Goal: Task Accomplishment & Management: Use online tool/utility

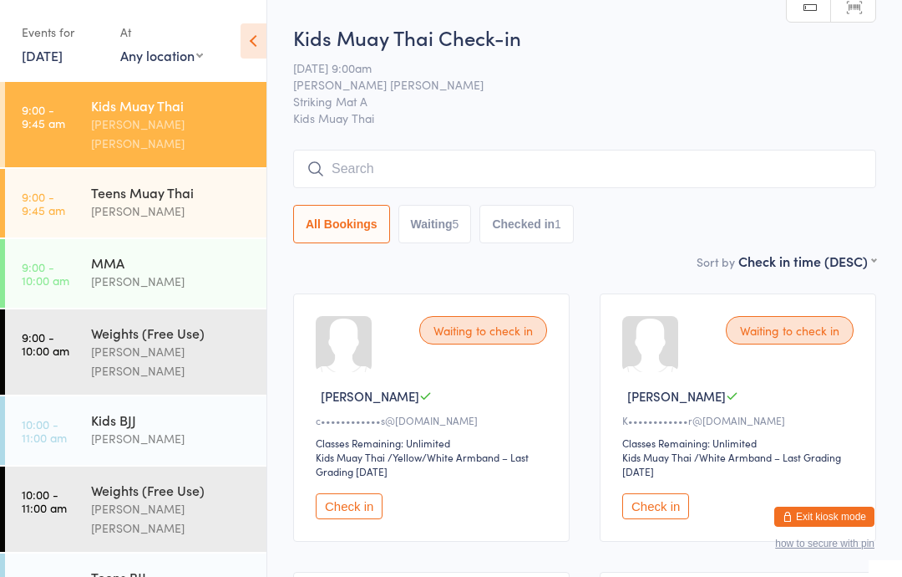
click at [516, 146] on div "Kids Muay Thai Check-in [DATE] 9:00am [PERSON_NAME] [PERSON_NAME] Striking Mat …" at bounding box center [584, 137] width 583 height 228
click at [465, 188] on input "search" at bounding box center [584, 169] width 583 height 38
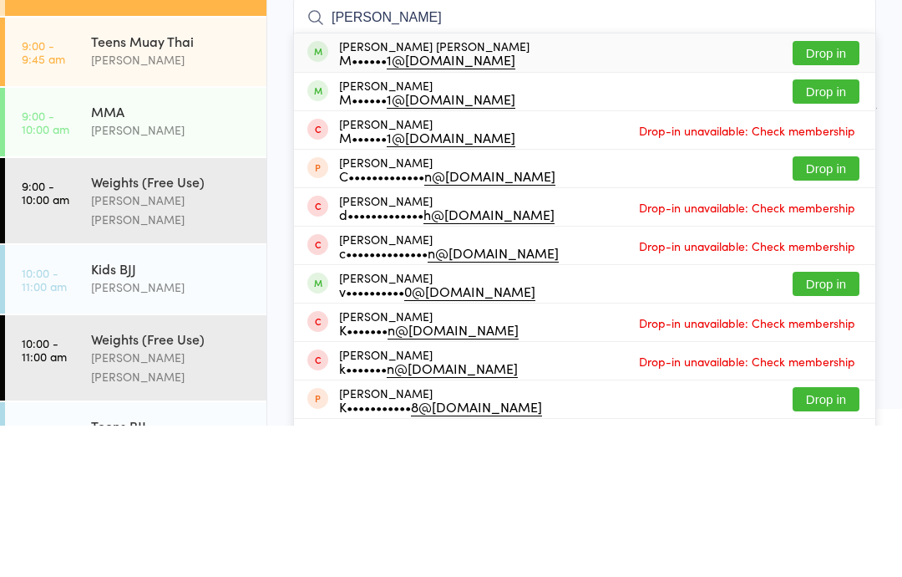
type input "[PERSON_NAME]"
click at [826, 192] on button "Drop in" at bounding box center [826, 204] width 67 height 24
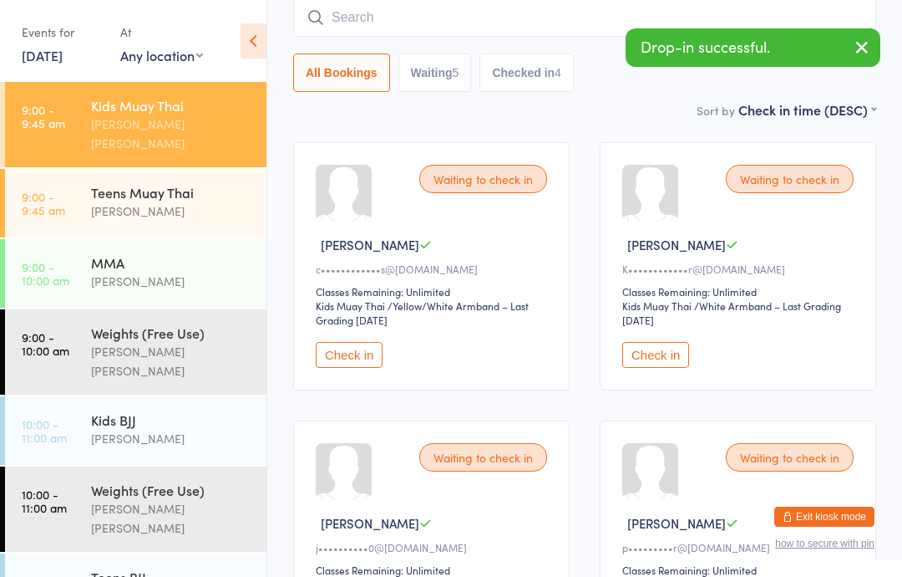
click at [477, 20] on input "search" at bounding box center [584, 17] width 583 height 38
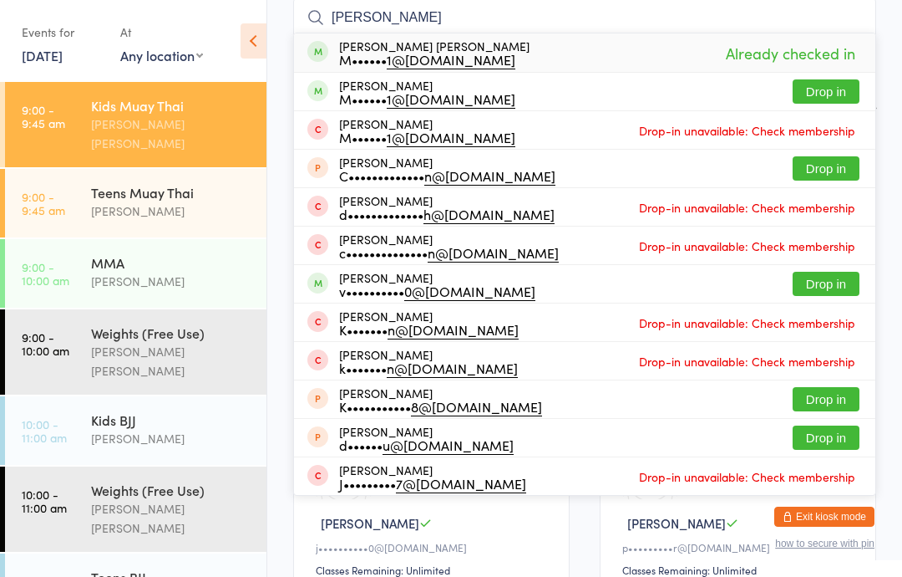
type input "[PERSON_NAME]"
click at [826, 89] on button "Drop in" at bounding box center [826, 91] width 67 height 24
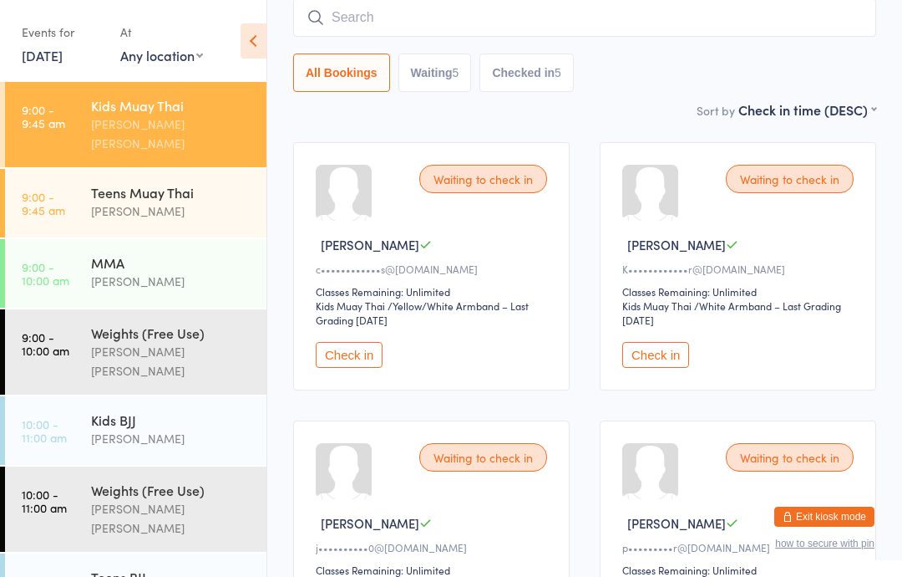
scroll to position [0, 0]
click at [369, 9] on input "search" at bounding box center [584, 17] width 583 height 38
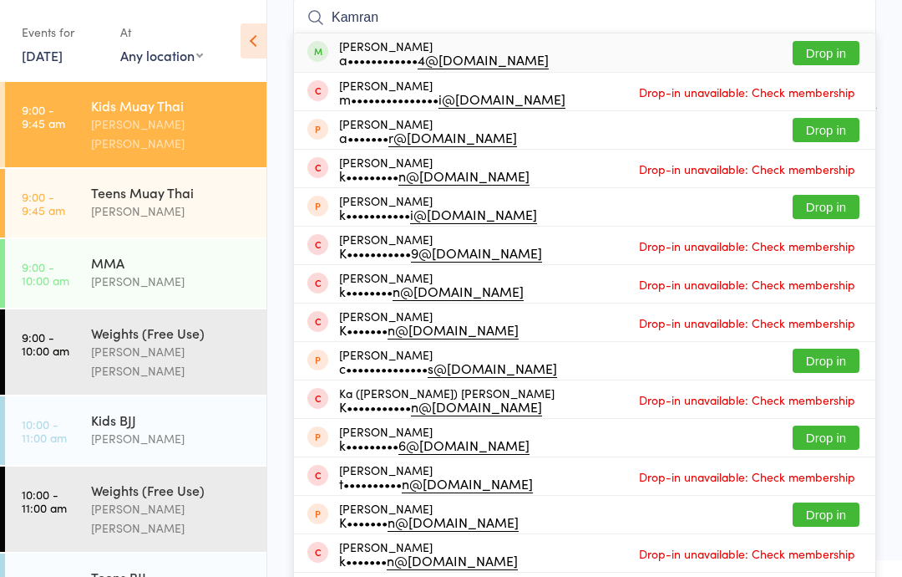
type input "Kamran"
click at [826, 60] on button "Drop in" at bounding box center [826, 53] width 67 height 24
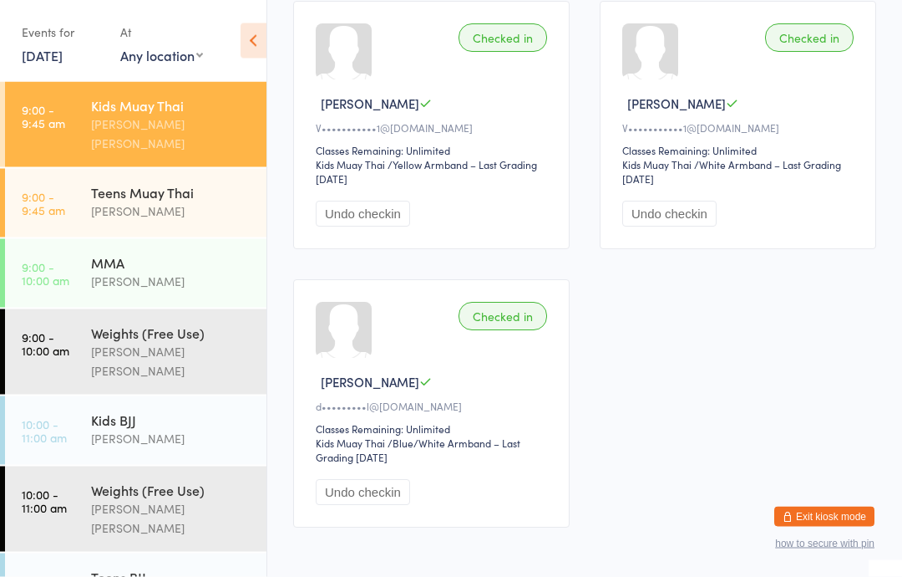
scroll to position [1655, 0]
click at [194, 201] on div "[PERSON_NAME]" at bounding box center [171, 210] width 161 height 19
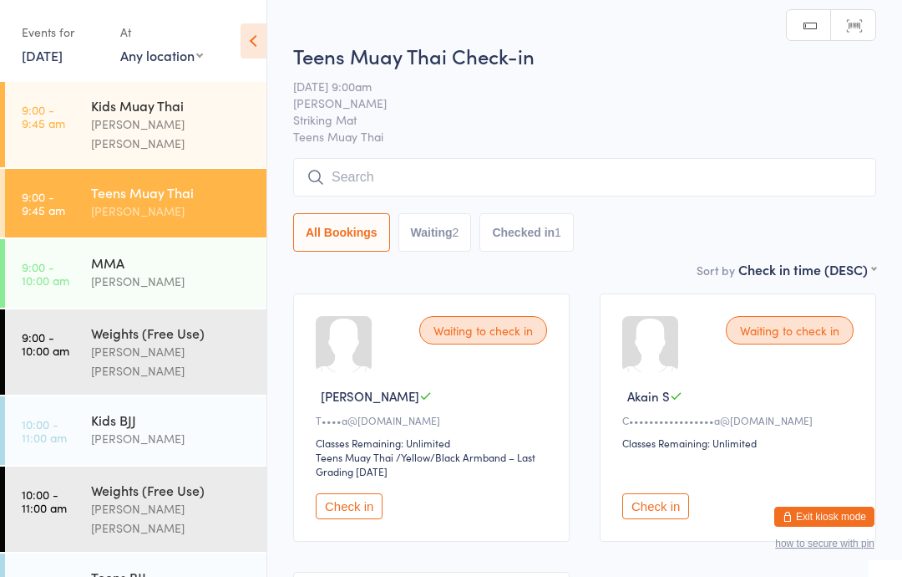
click at [135, 113] on div "Kids Muay Thai" at bounding box center [171, 105] width 161 height 18
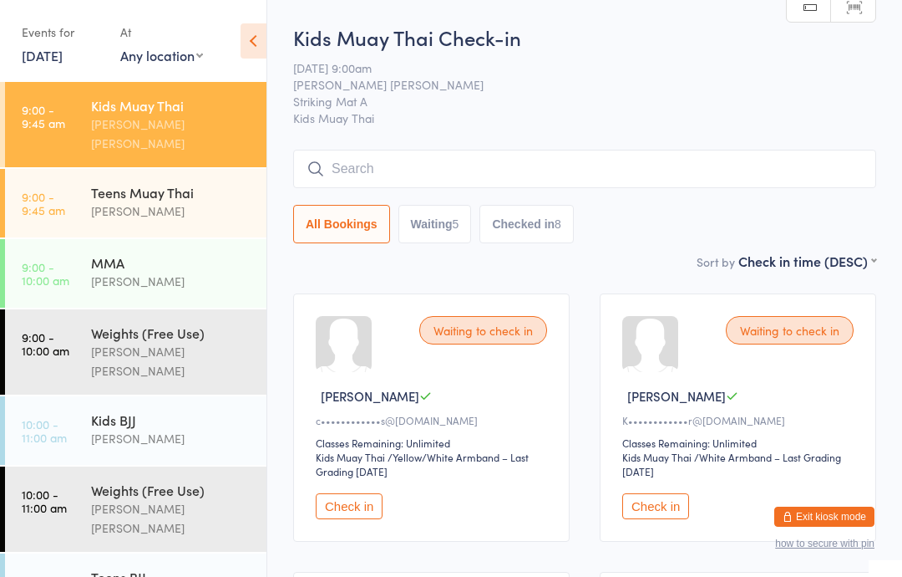
click at [549, 171] on input "search" at bounding box center [584, 169] width 583 height 38
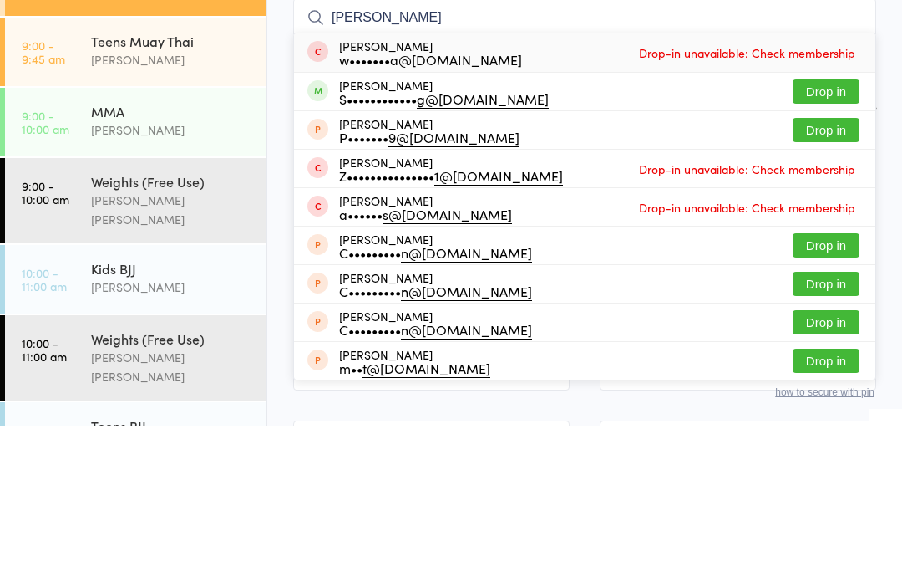
type input "[PERSON_NAME]"
click at [831, 231] on button "Drop in" at bounding box center [826, 243] width 67 height 24
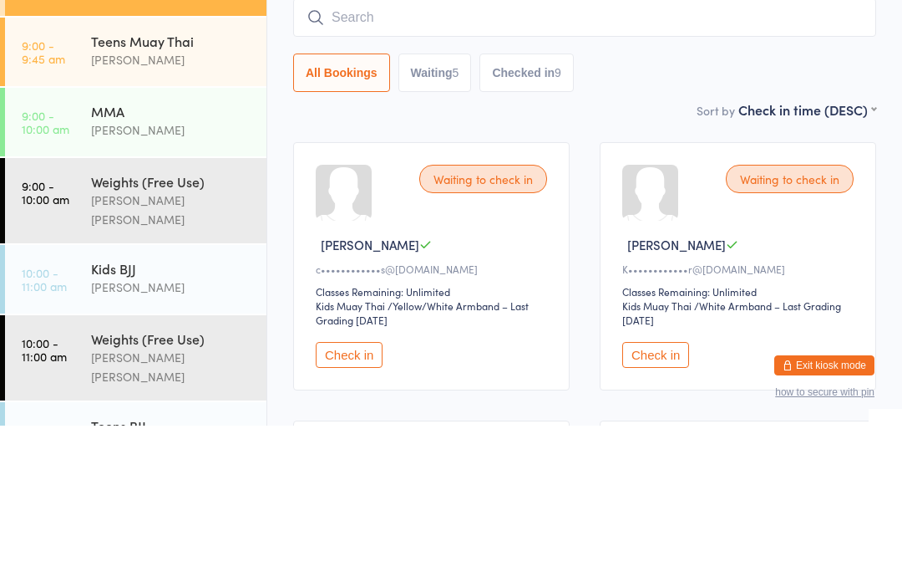
click at [649, 252] on div "Sort by Check in time (DESC) First name (ASC) First name (DESC) Last name (ASC)…" at bounding box center [584, 261] width 583 height 18
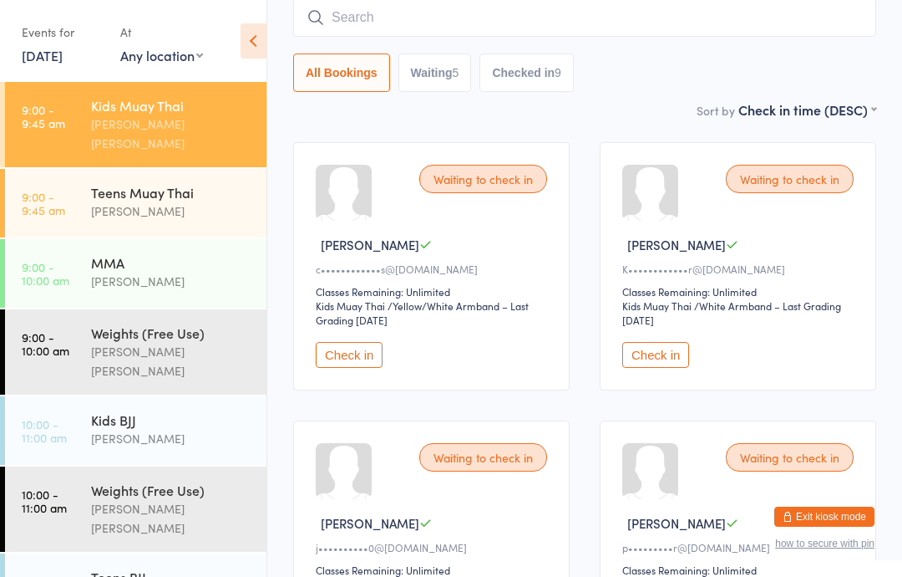
click at [198, 201] on div "[PERSON_NAME]" at bounding box center [171, 210] width 161 height 19
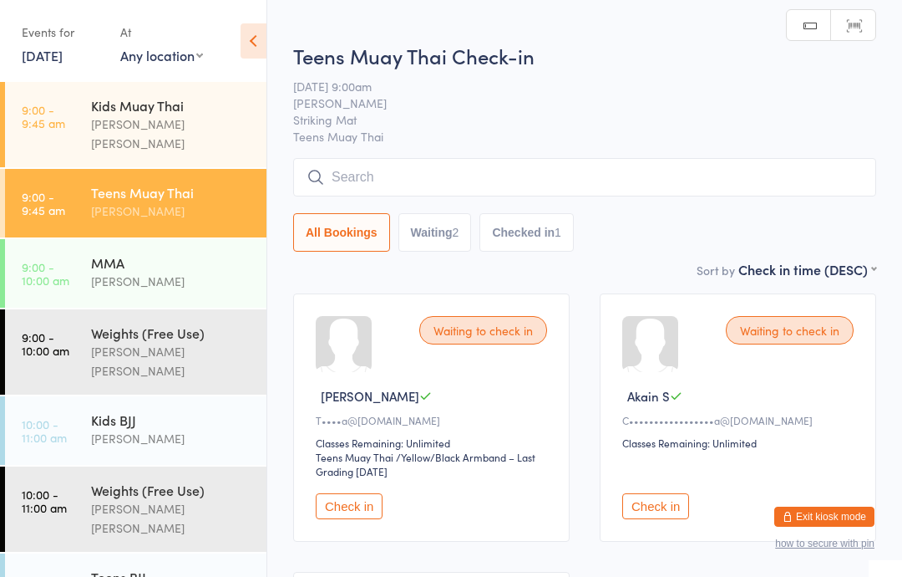
click at [513, 186] on input "search" at bounding box center [584, 177] width 583 height 38
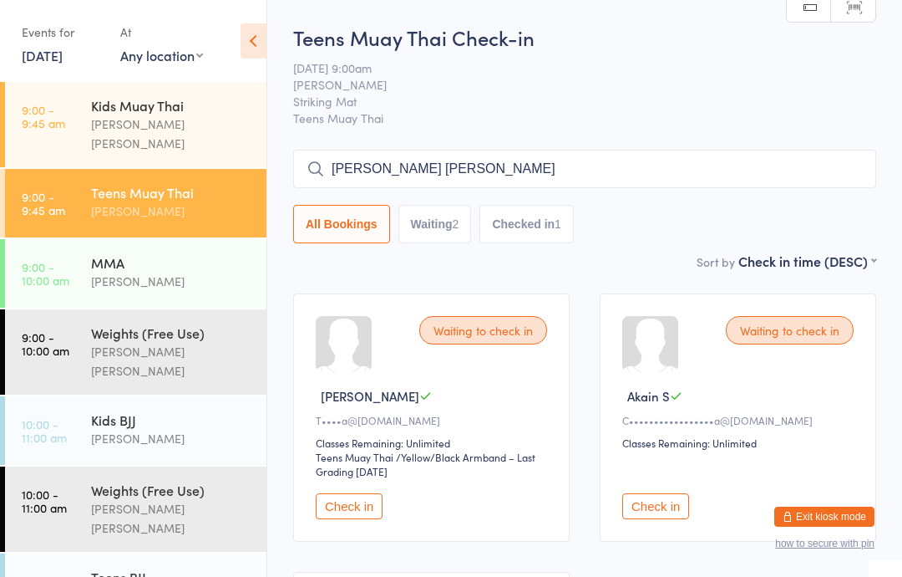
type input "[PERSON_NAME] [PERSON_NAME]"
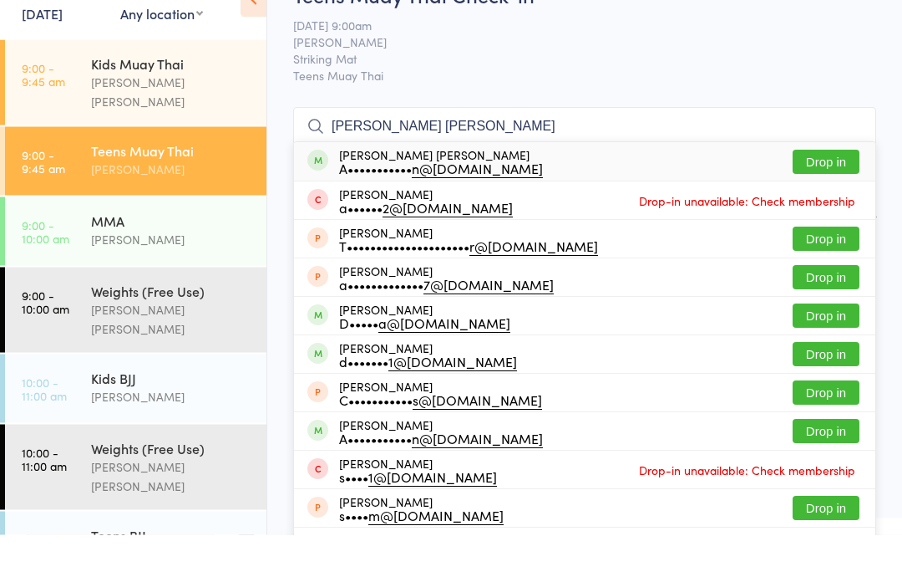
click at [826, 192] on button "Drop in" at bounding box center [826, 204] width 67 height 24
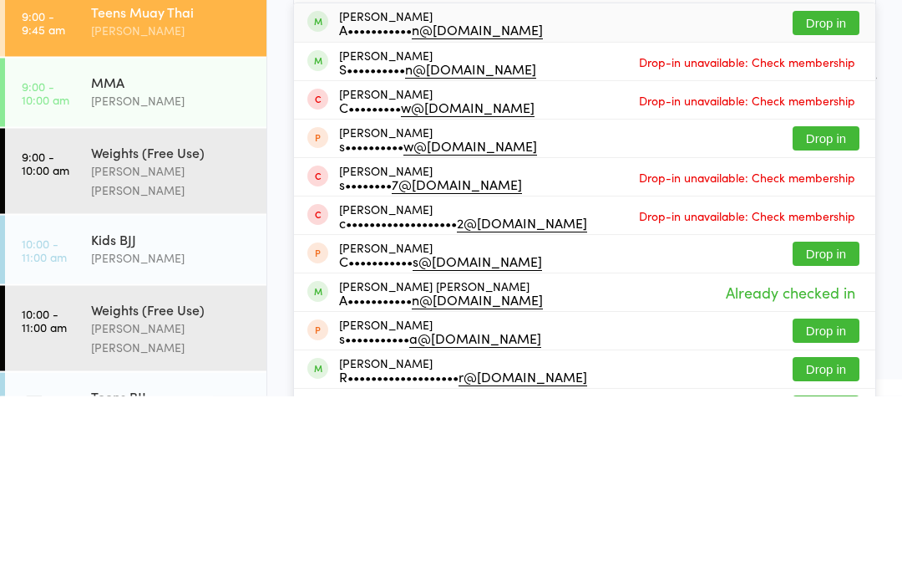
type input "[PERSON_NAME]"
click at [830, 192] on button "Drop in" at bounding box center [826, 204] width 67 height 24
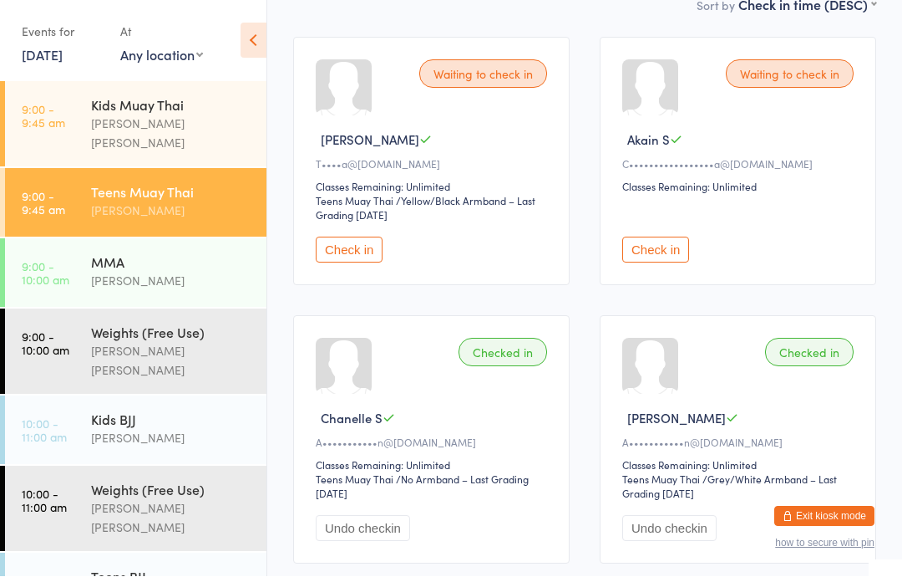
scroll to position [257, 0]
click at [150, 201] on div "[PERSON_NAME]" at bounding box center [171, 210] width 161 height 19
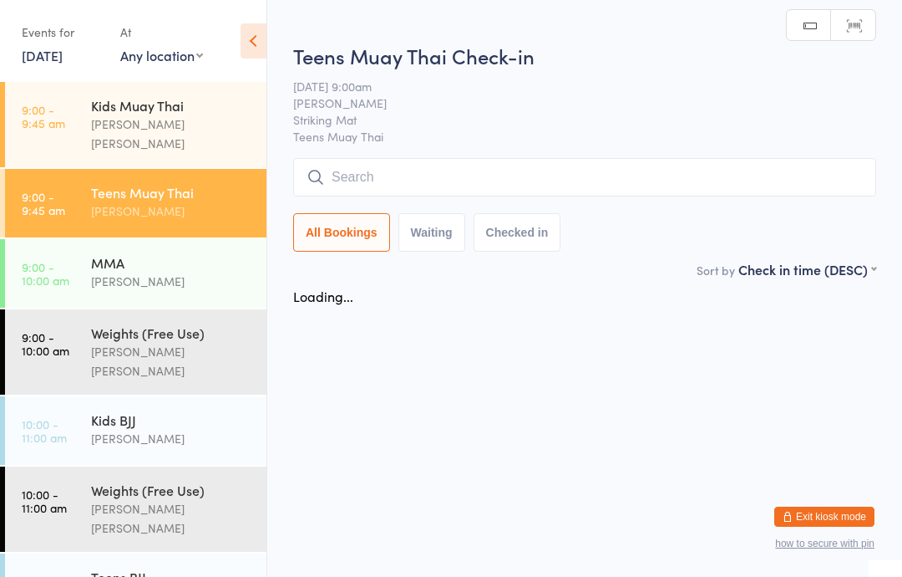
scroll to position [0, 0]
click at [424, 170] on input "search" at bounding box center [584, 177] width 583 height 38
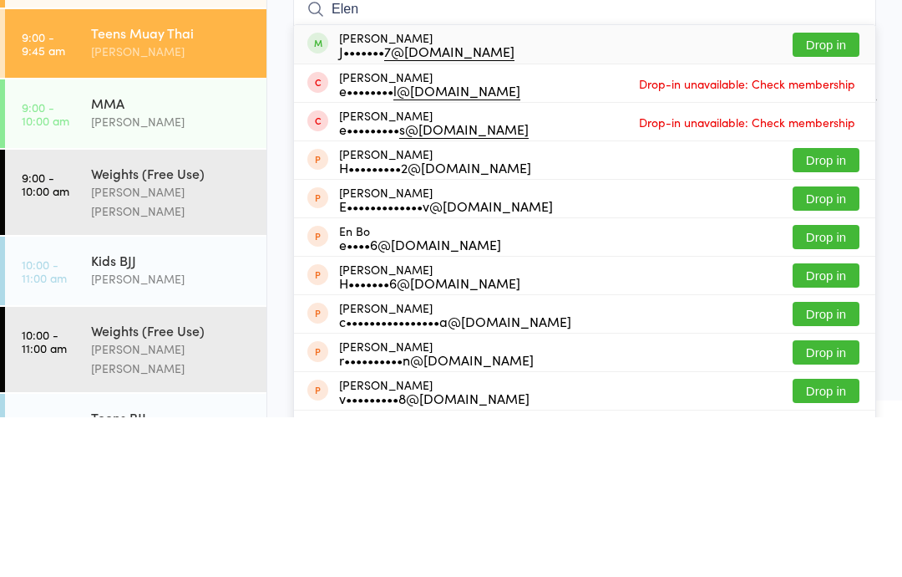
type input "Elen"
click at [831, 192] on button "Drop in" at bounding box center [826, 204] width 67 height 24
